Goal: Task Accomplishment & Management: Manage account settings

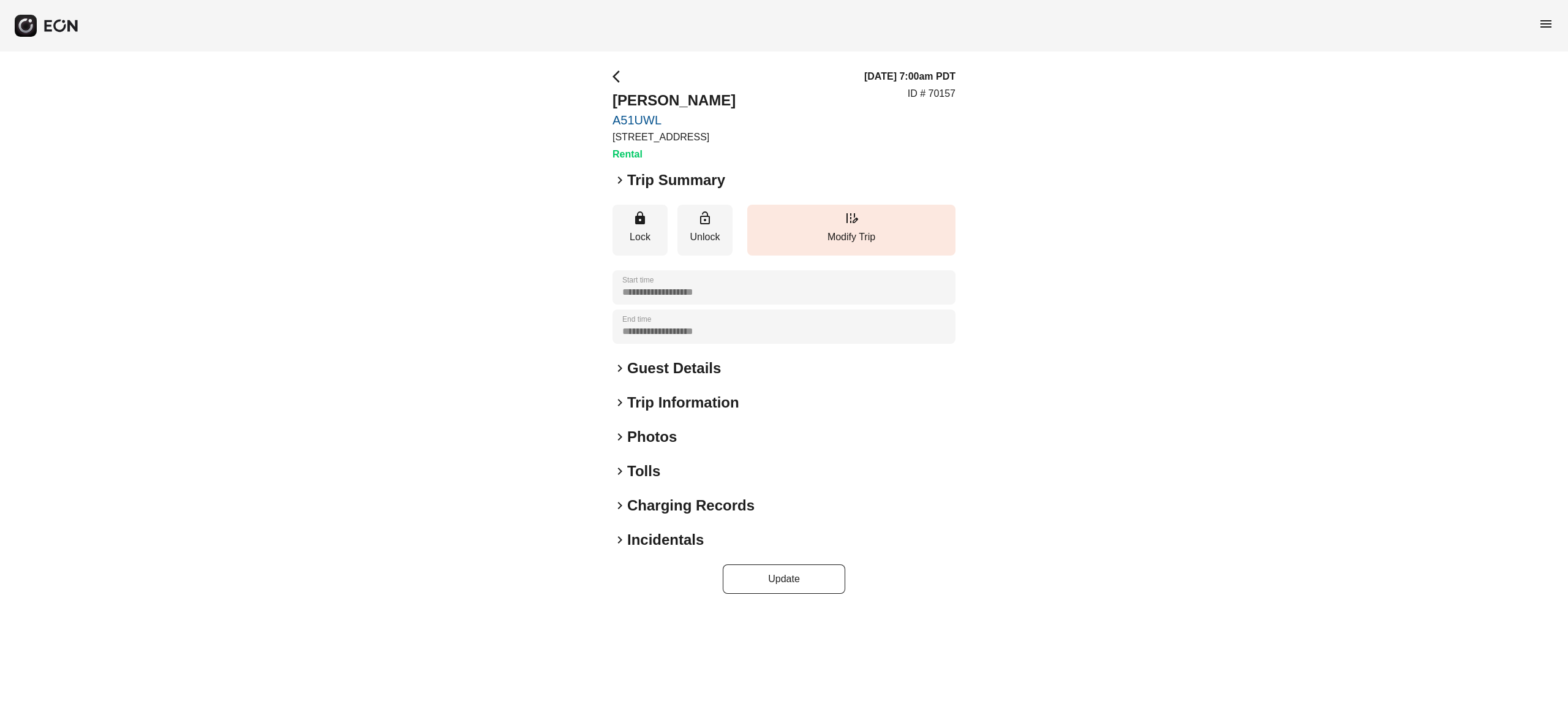
click at [1414, 338] on div "**********" at bounding box center [784, 331] width 1568 height 560
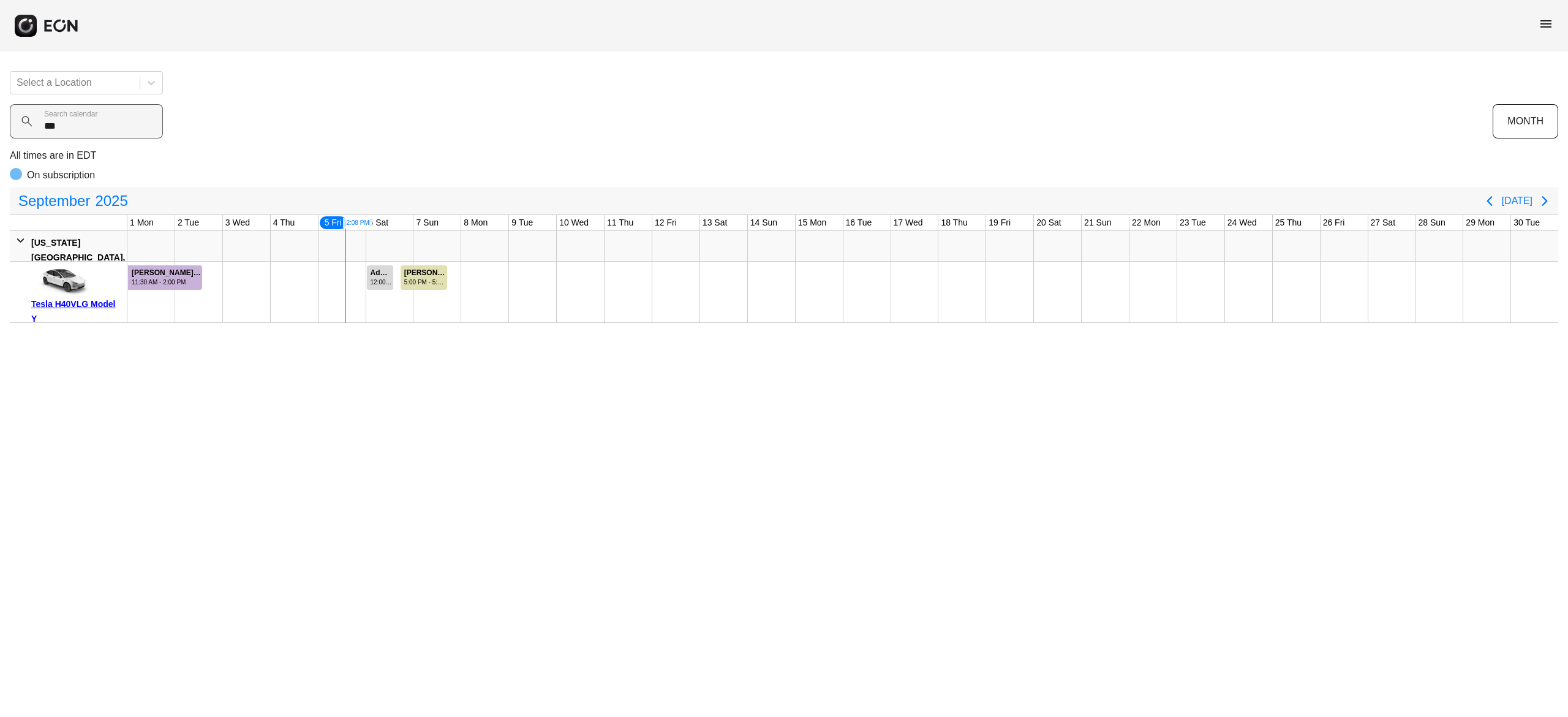
click at [121, 119] on calendar "***" at bounding box center [86, 121] width 153 height 34
click at [160, 54] on div "menu Select a Location *** Search calendar MONTH All times are in EDT On subscr…" at bounding box center [784, 161] width 1568 height 323
